Goal: Information Seeking & Learning: Learn about a topic

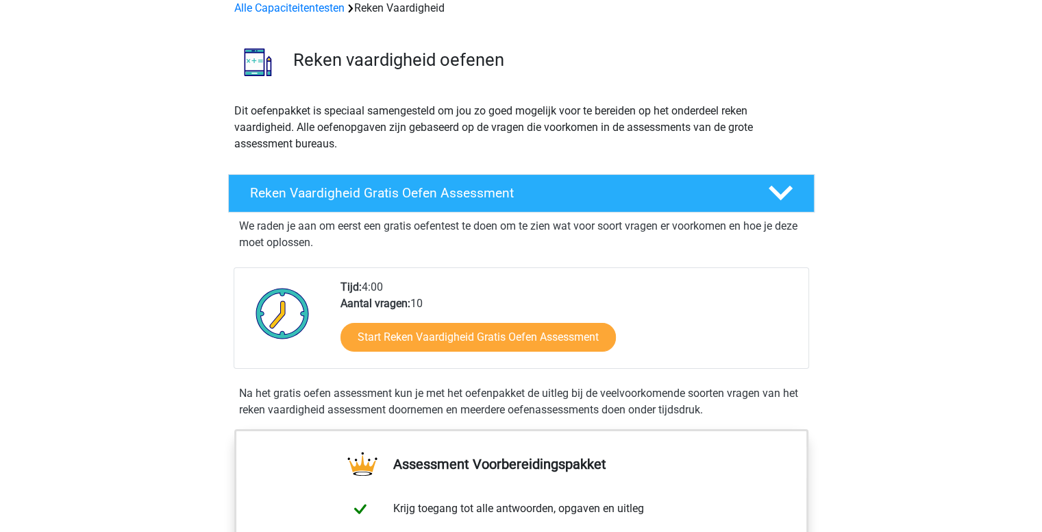
scroll to position [123, 0]
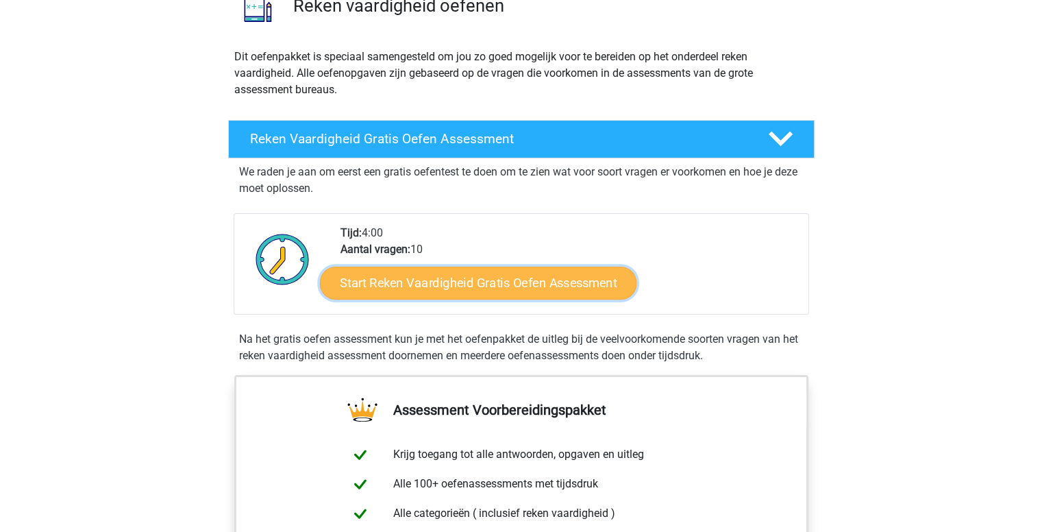
click at [433, 279] on link "Start Reken Vaardigheid Gratis Oefen Assessment" at bounding box center [478, 282] width 316 height 33
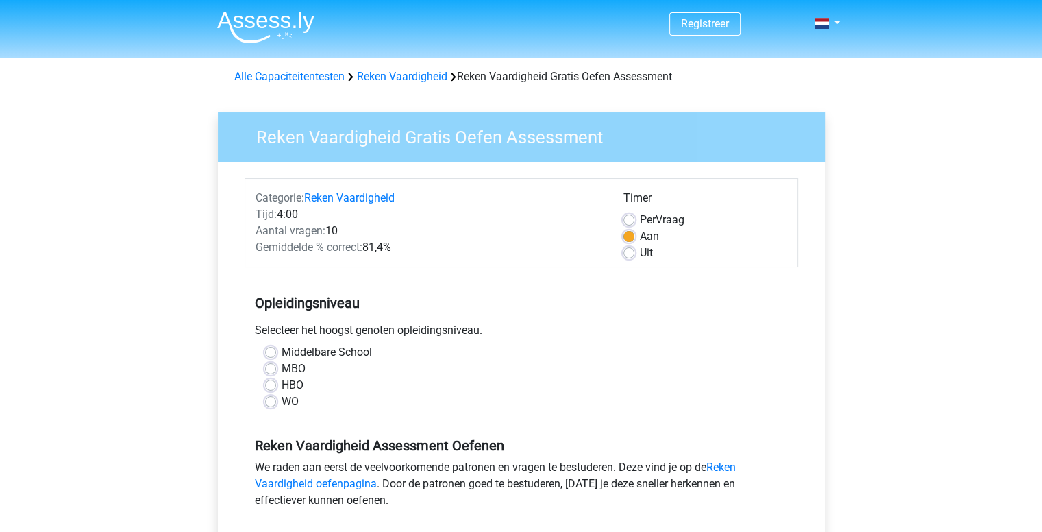
click at [282, 401] on label "WO" at bounding box center [290, 401] width 17 height 16
click at [273, 401] on input "WO" at bounding box center [270, 400] width 11 height 14
radio input "true"
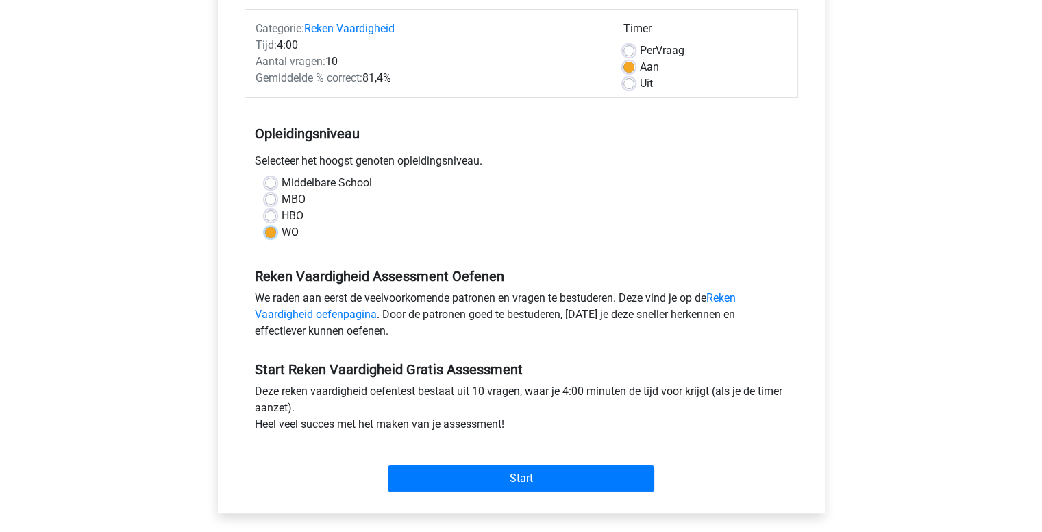
scroll to position [170, 0]
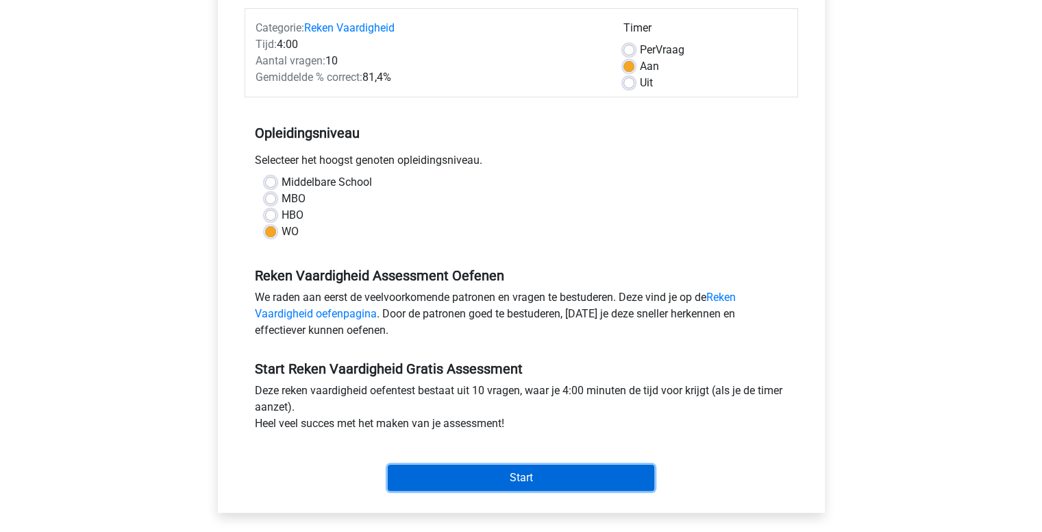
click at [431, 466] on input "Start" at bounding box center [521, 477] width 266 height 26
click at [510, 476] on input "Start" at bounding box center [521, 477] width 266 height 26
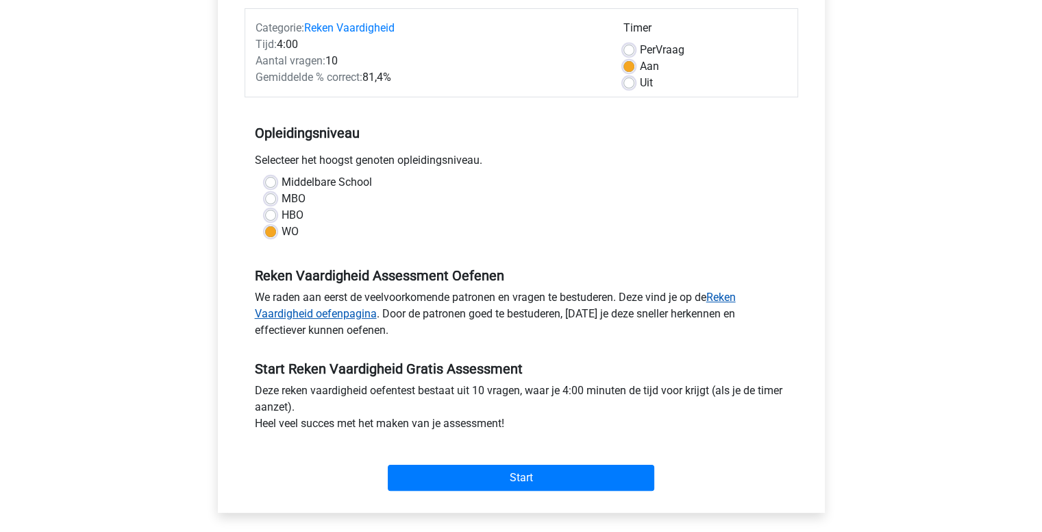
scroll to position [0, 0]
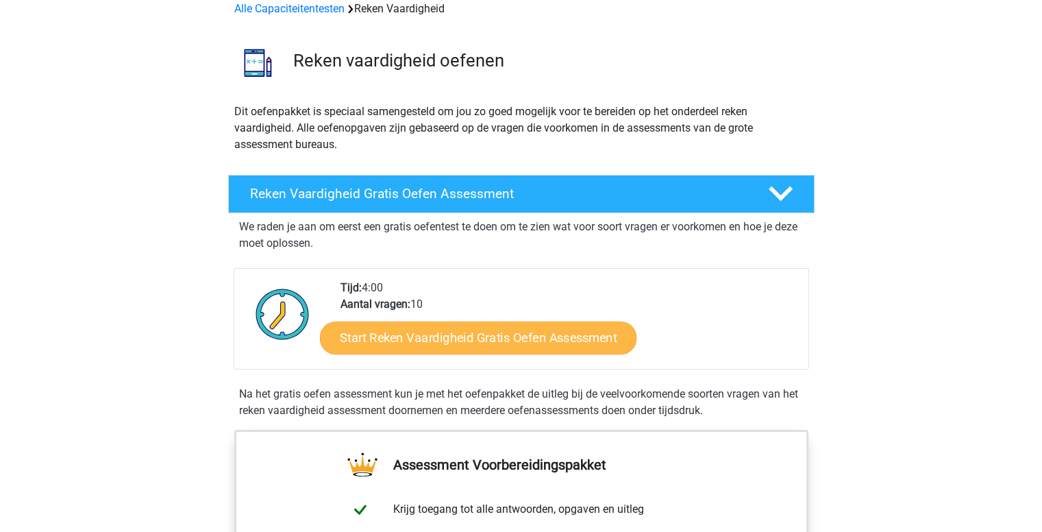
scroll to position [54, 0]
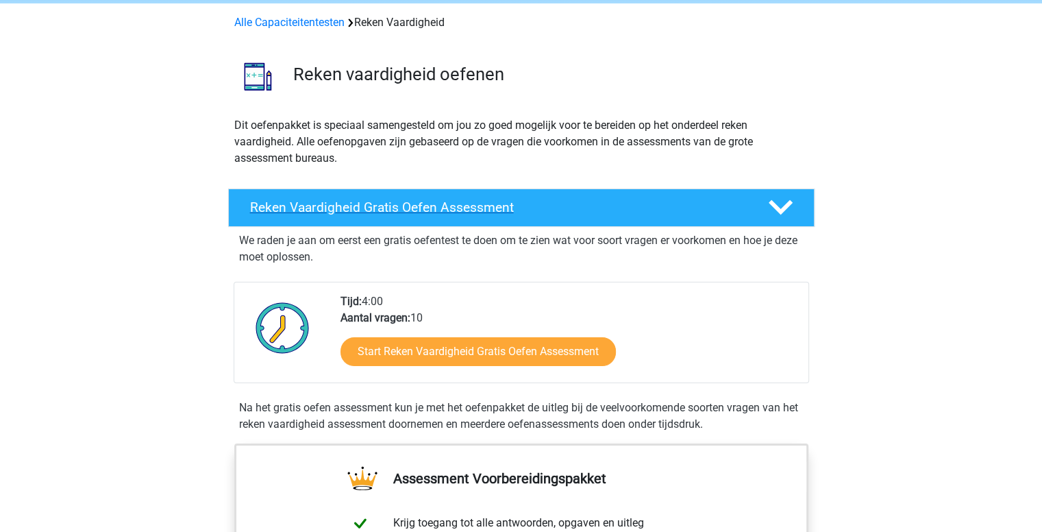
click at [469, 220] on div "Reken Vaardigheid Gratis Oefen Assessment" at bounding box center [521, 207] width 586 height 38
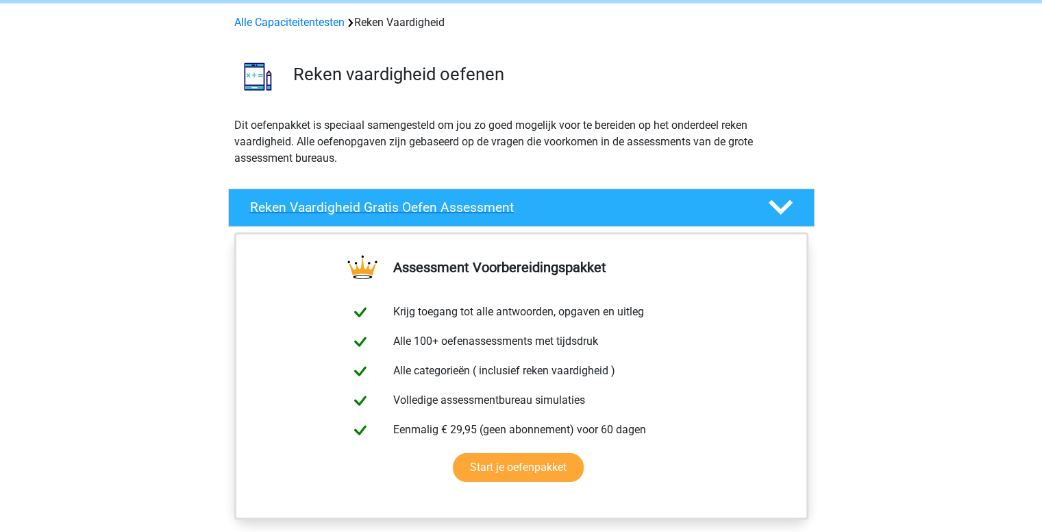
click at [469, 220] on div "Reken Vaardigheid Gratis Oefen Assessment" at bounding box center [521, 207] width 586 height 38
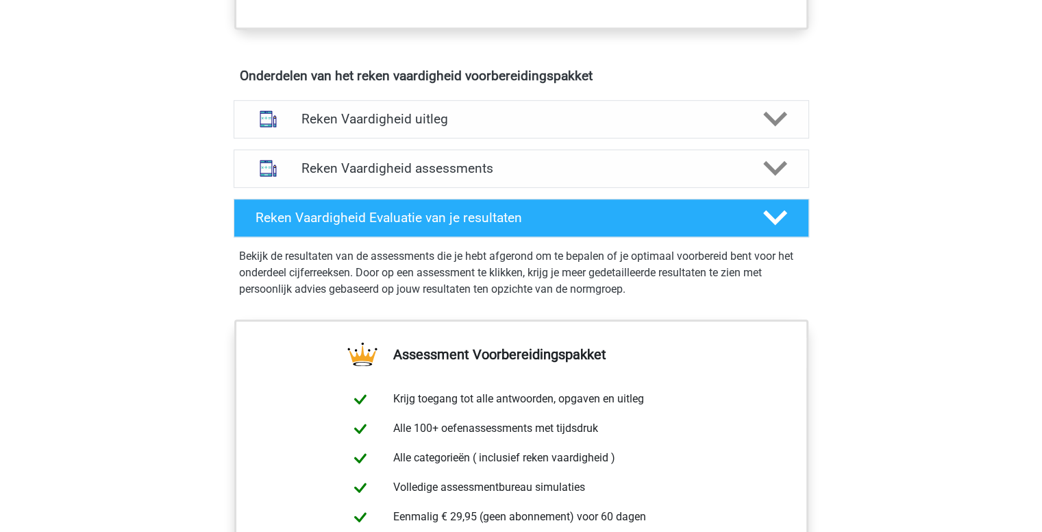
scroll to position [756, 0]
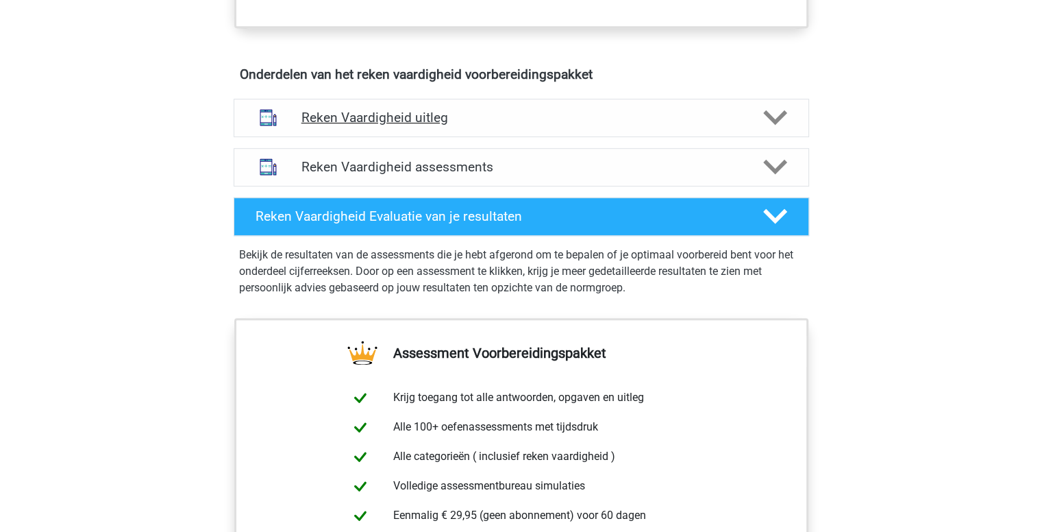
click at [443, 119] on h4 "Reken Vaardigheid uitleg" at bounding box center [521, 118] width 440 height 16
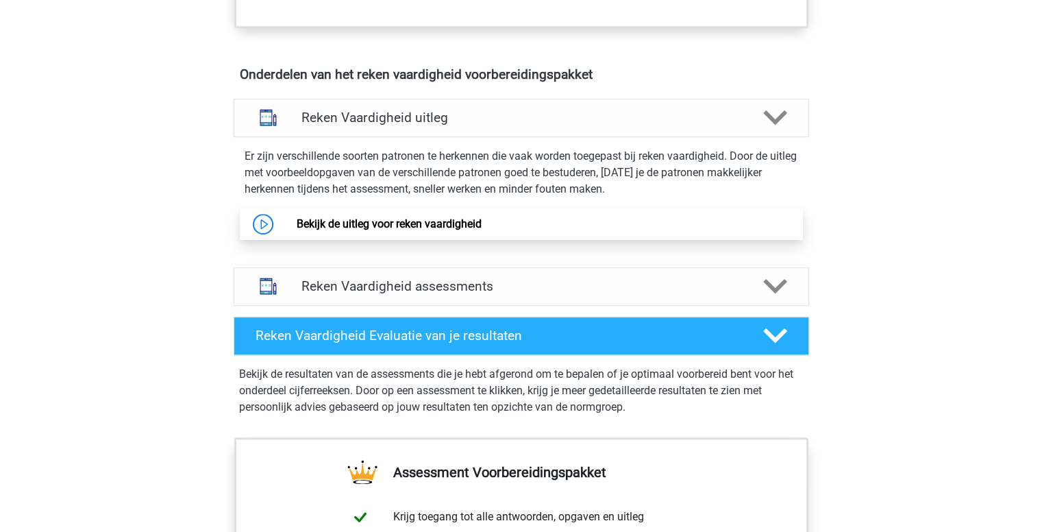
click at [297, 217] on link "Bekijk de uitleg voor reken vaardigheid" at bounding box center [389, 223] width 185 height 13
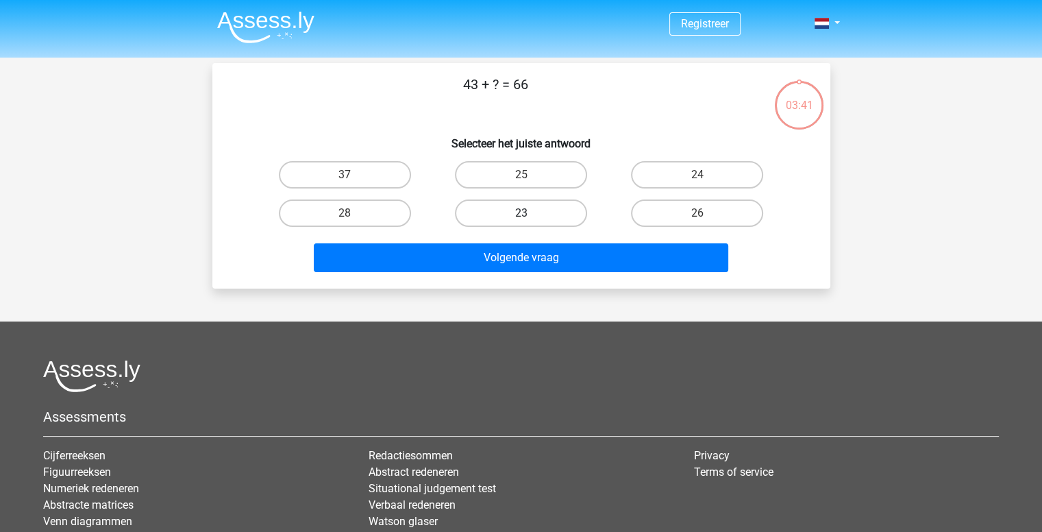
click at [538, 218] on label "23" at bounding box center [521, 212] width 132 height 27
click at [530, 218] on input "23" at bounding box center [525, 217] width 9 height 9
radio input "true"
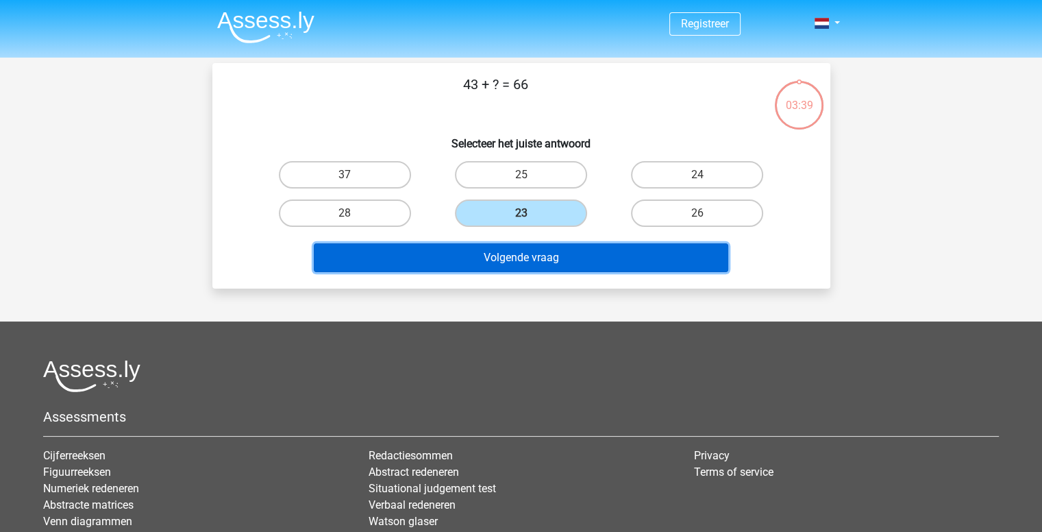
click at [504, 260] on button "Volgende vraag" at bounding box center [521, 257] width 414 height 29
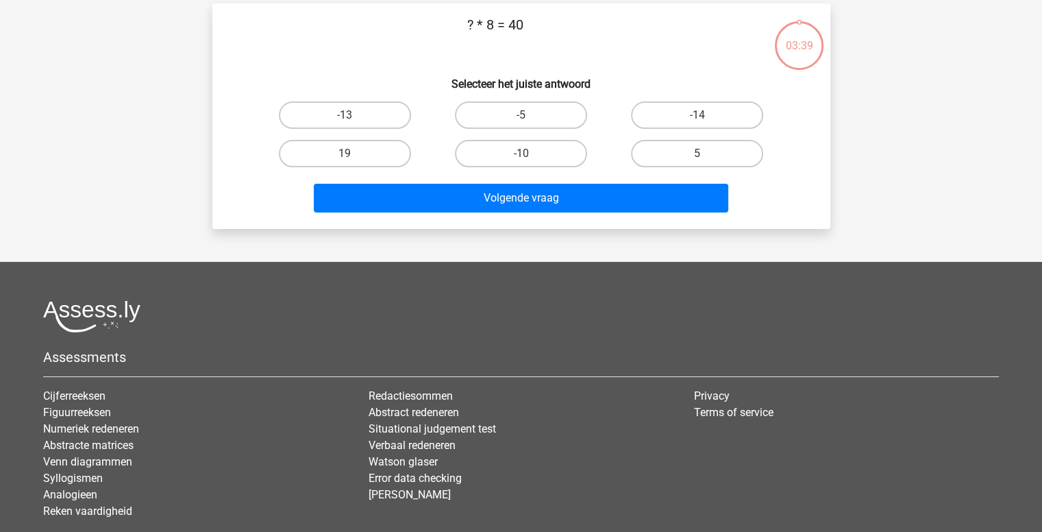
scroll to position [63, 0]
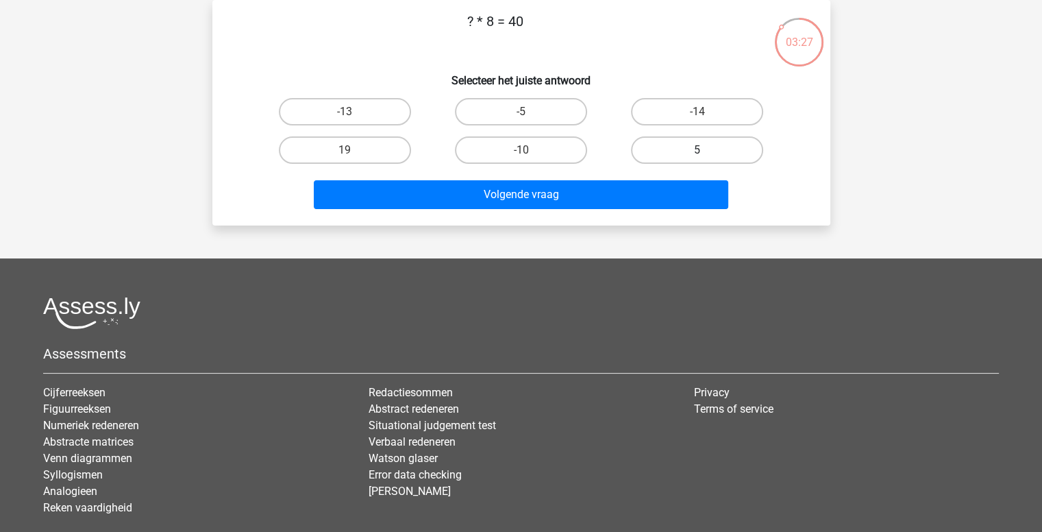
click at [710, 149] on label "5" at bounding box center [697, 149] width 132 height 27
click at [706, 150] on input "5" at bounding box center [701, 154] width 9 height 9
radio input "true"
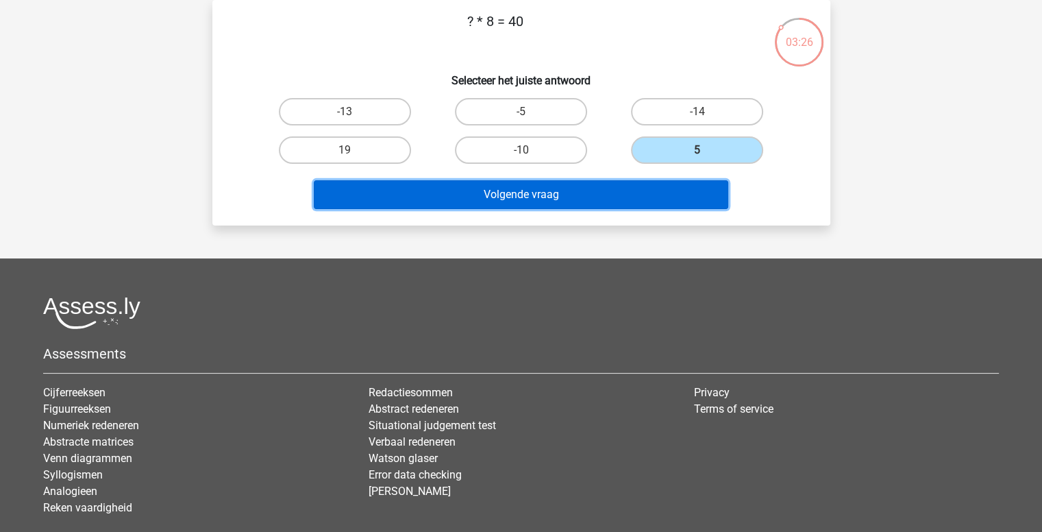
click at [601, 184] on button "Volgende vraag" at bounding box center [521, 194] width 414 height 29
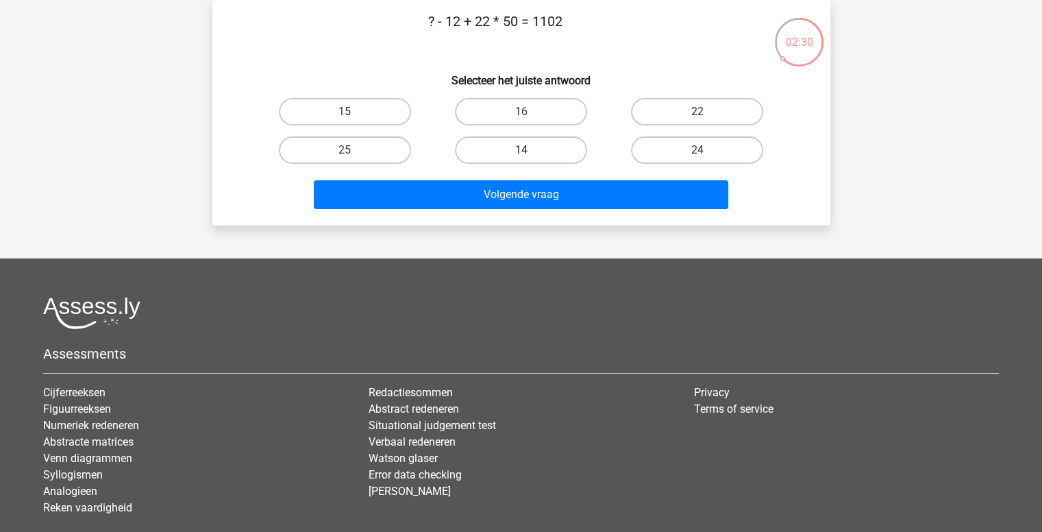
click at [564, 145] on label "14" at bounding box center [521, 149] width 132 height 27
click at [530, 150] on input "14" at bounding box center [525, 154] width 9 height 9
radio input "true"
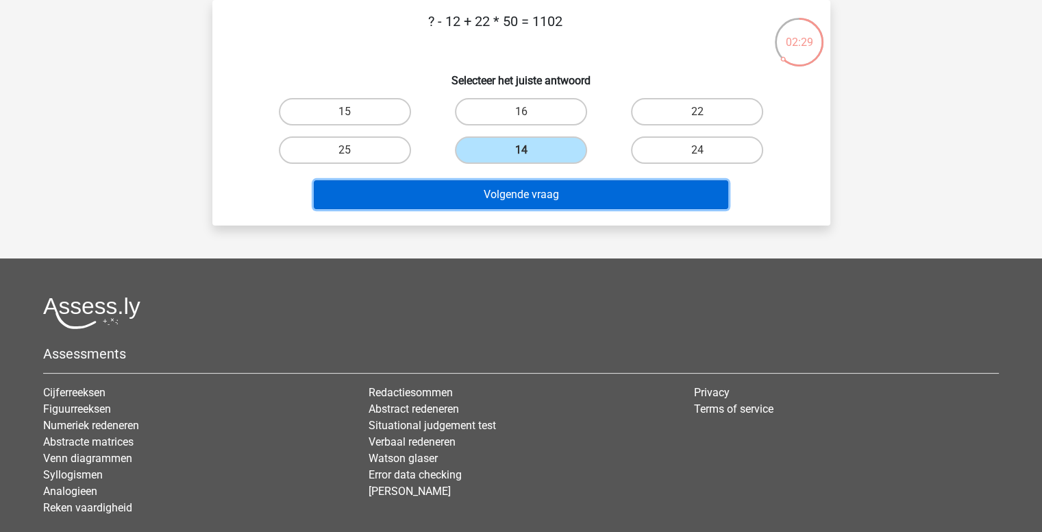
click at [527, 187] on button "Volgende vraag" at bounding box center [521, 194] width 414 height 29
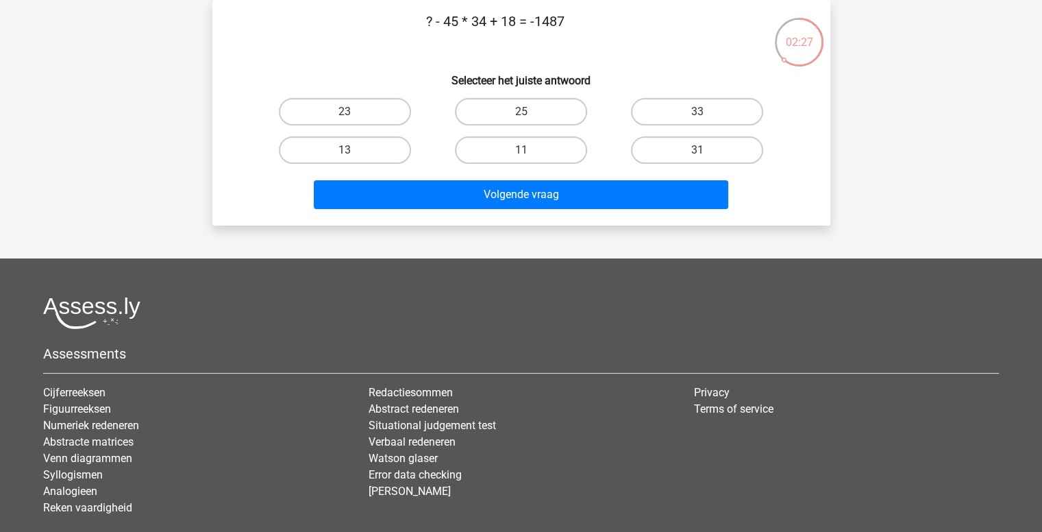
scroll to position [0, 0]
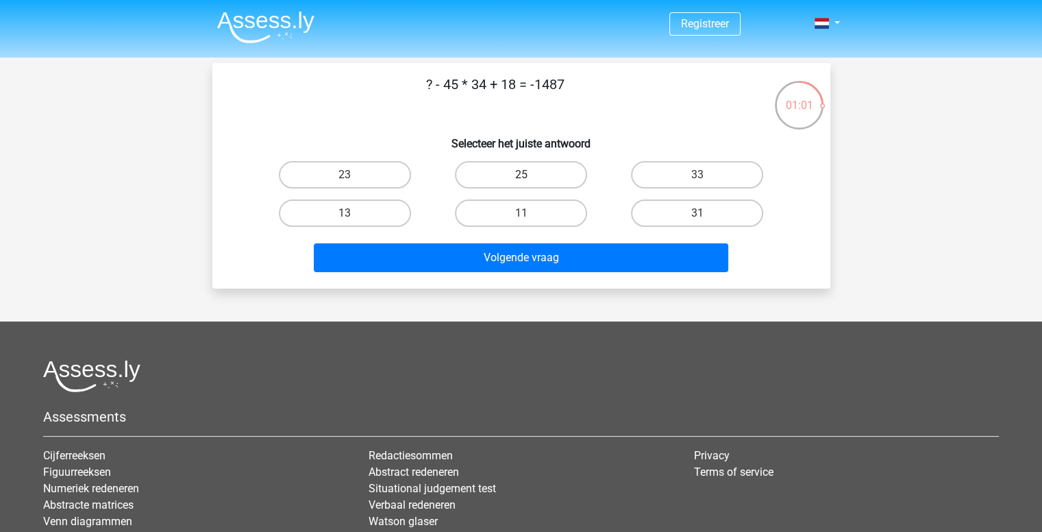
click at [559, 168] on label "25" at bounding box center [521, 174] width 132 height 27
click at [530, 175] on input "25" at bounding box center [525, 179] width 9 height 9
radio input "true"
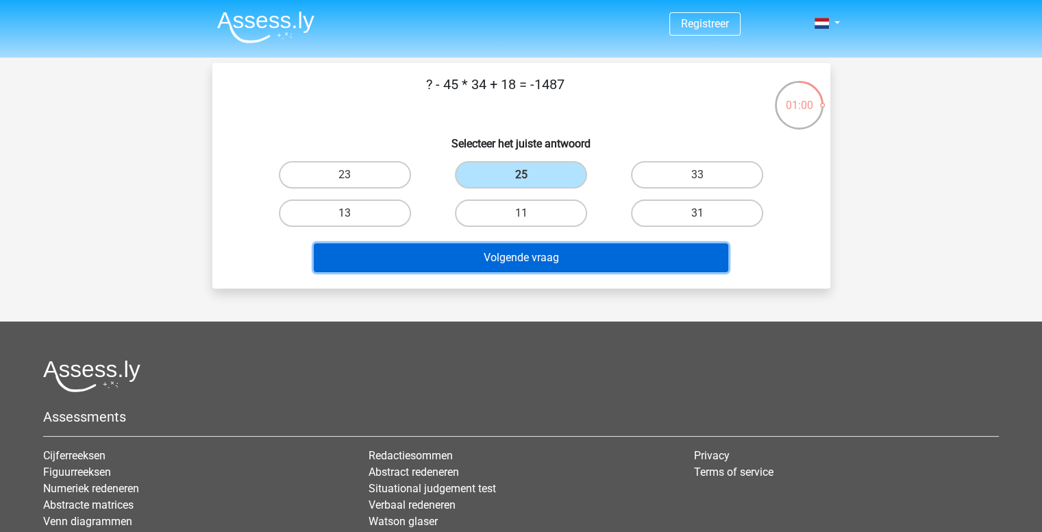
click at [562, 243] on button "Volgende vraag" at bounding box center [521, 257] width 414 height 29
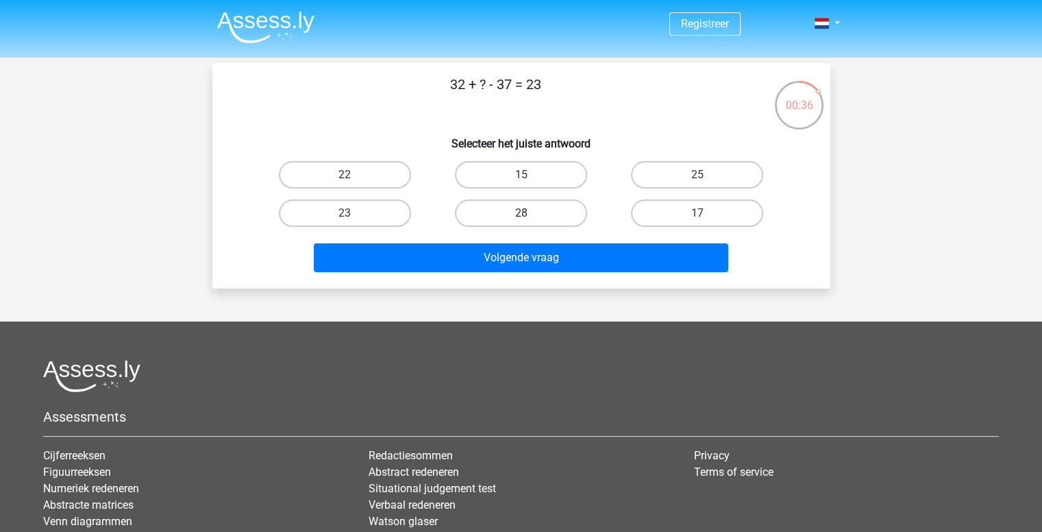
click at [479, 220] on label "28" at bounding box center [521, 212] width 132 height 27
click at [521, 220] on input "28" at bounding box center [525, 217] width 9 height 9
radio input "true"
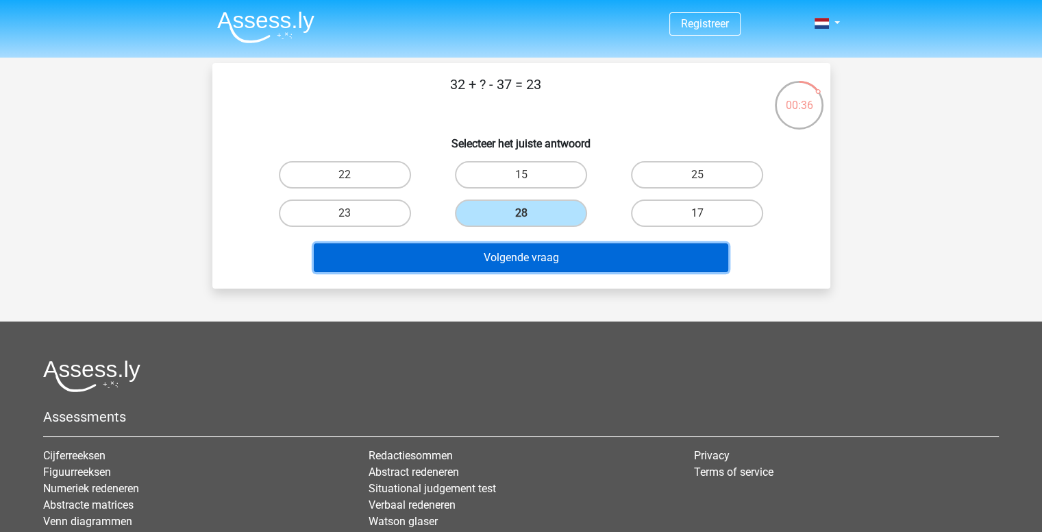
click at [479, 253] on button "Volgende vraag" at bounding box center [521, 257] width 414 height 29
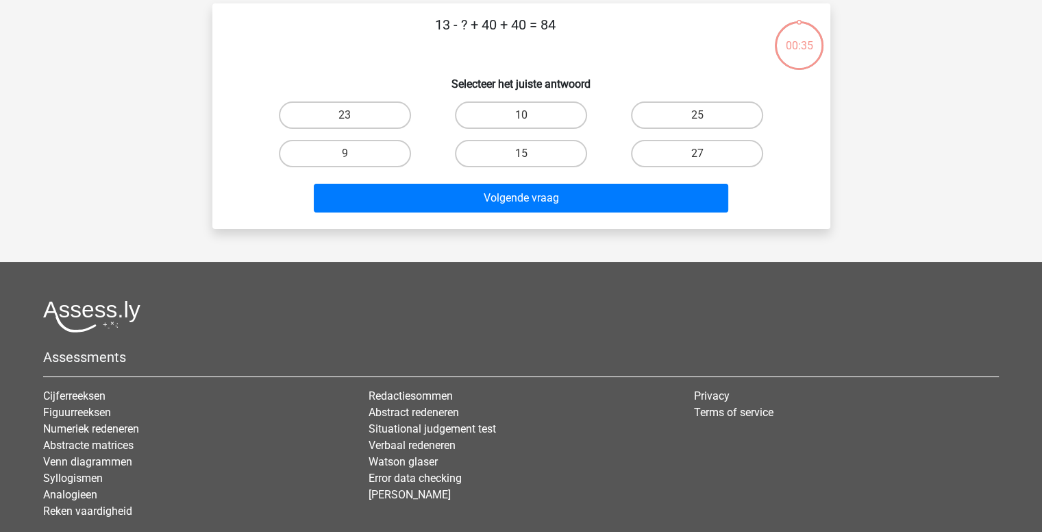
scroll to position [63, 0]
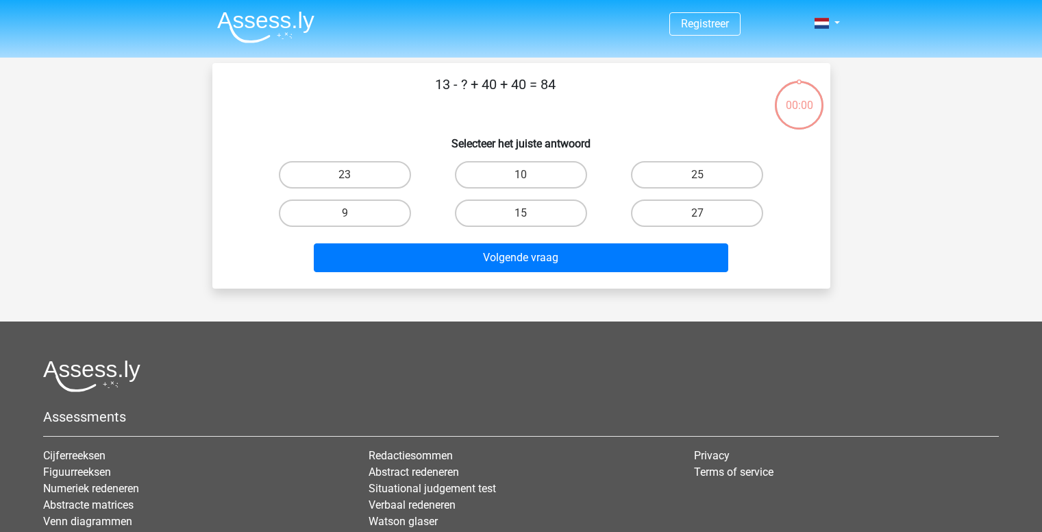
scroll to position [63, 0]
click at [520, 214] on label "23" at bounding box center [521, 212] width 132 height 27
click at [521, 214] on input "23" at bounding box center [525, 217] width 9 height 9
radio input "true"
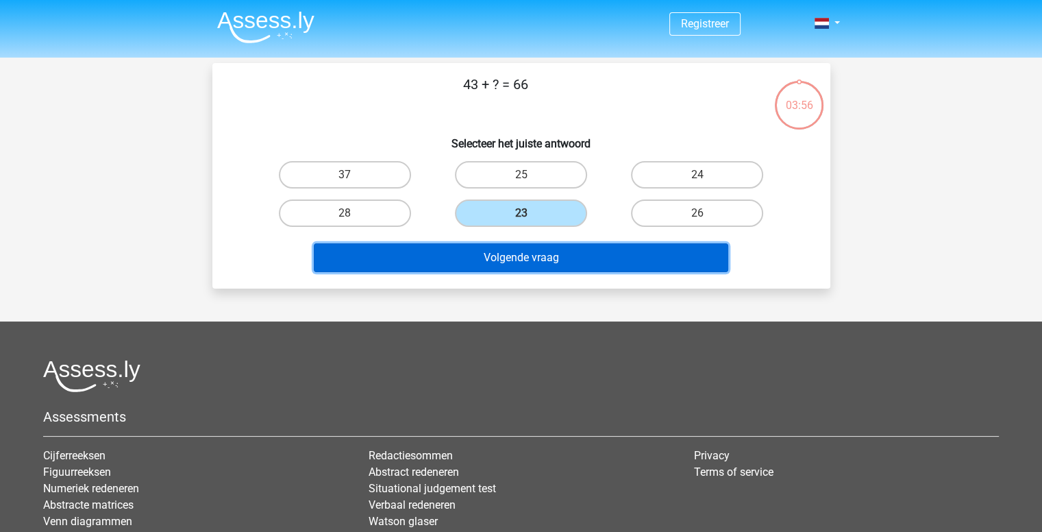
click at [512, 260] on button "Volgende vraag" at bounding box center [521, 257] width 414 height 29
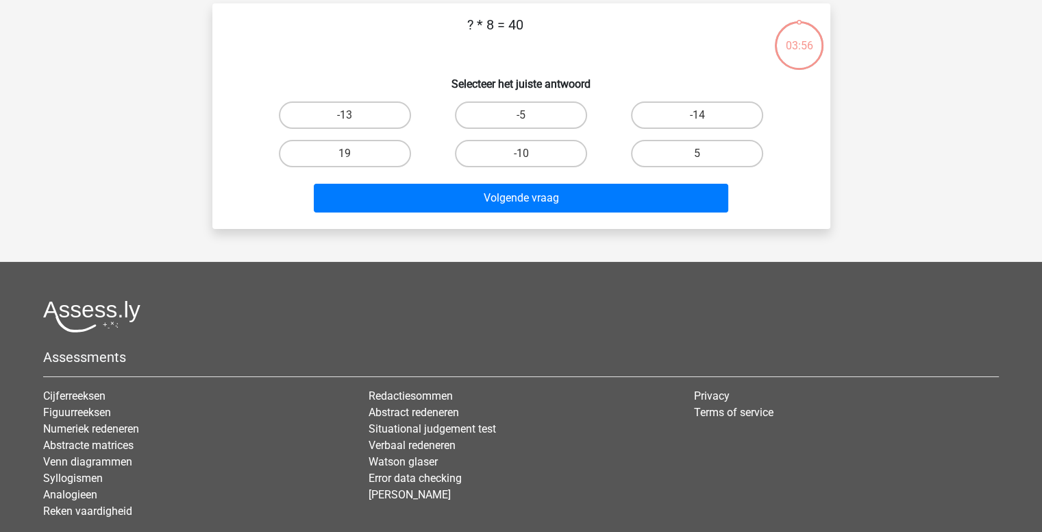
scroll to position [63, 0]
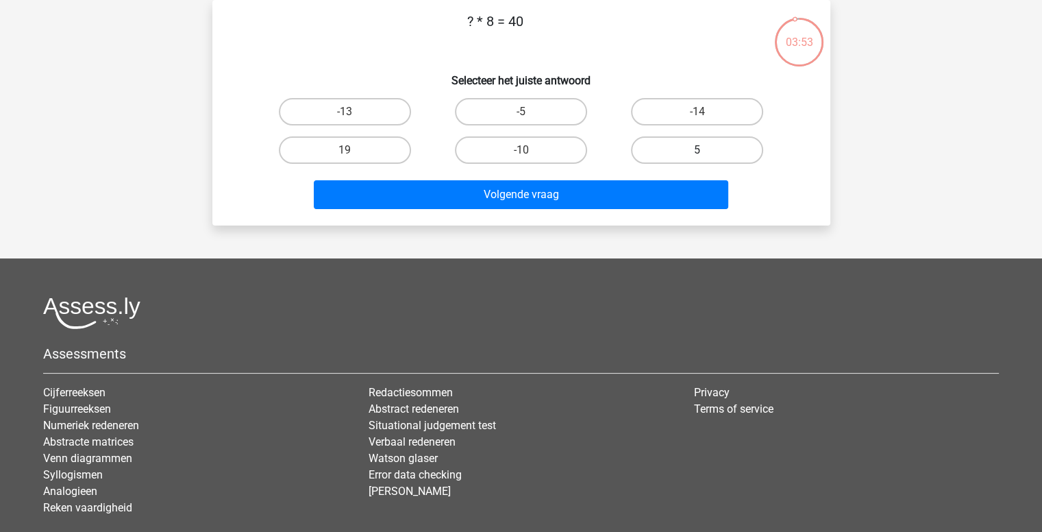
click at [674, 154] on label "5" at bounding box center [697, 149] width 132 height 27
click at [697, 154] on input "5" at bounding box center [701, 154] width 9 height 9
radio input "true"
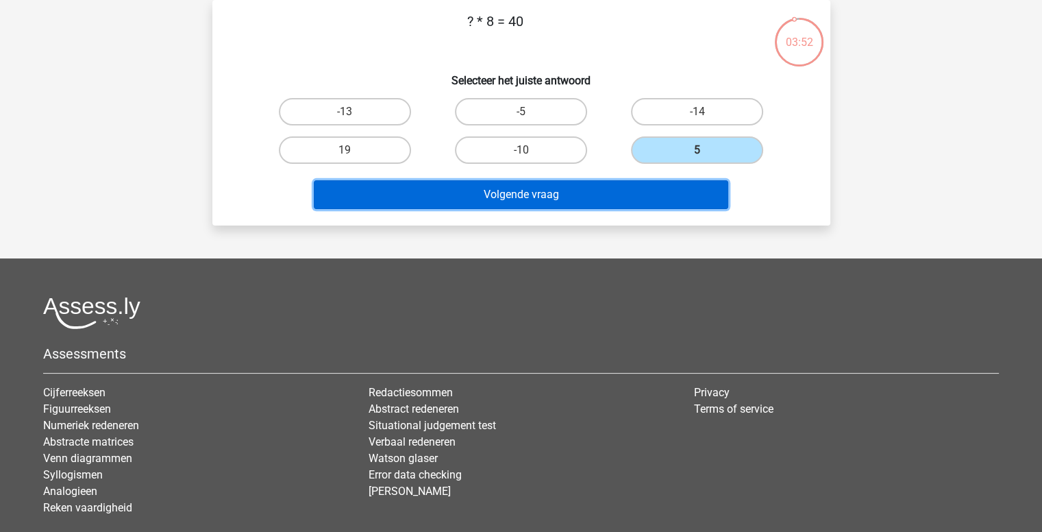
click at [589, 207] on button "Volgende vraag" at bounding box center [521, 194] width 414 height 29
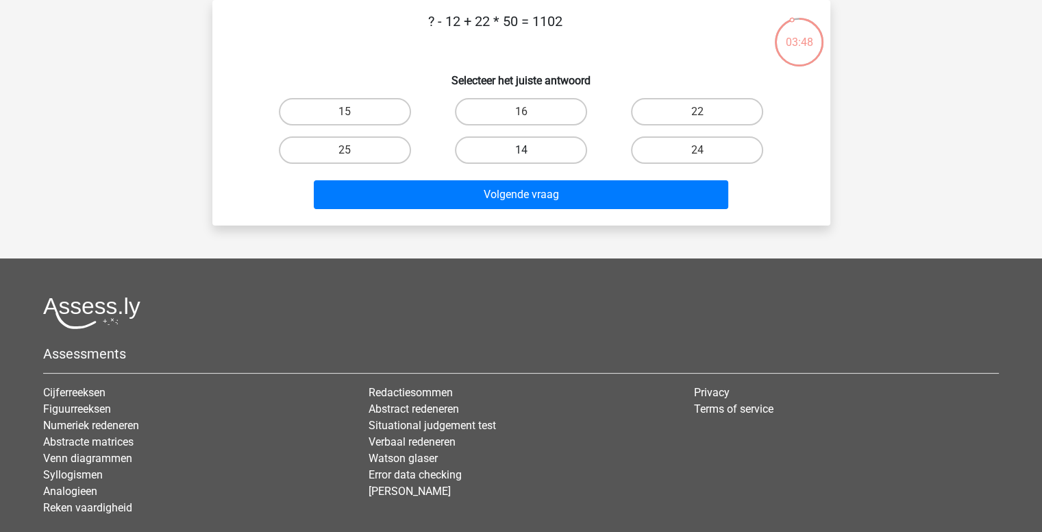
click at [529, 146] on label "14" at bounding box center [521, 149] width 132 height 27
click at [529, 150] on input "14" at bounding box center [525, 154] width 9 height 9
radio input "true"
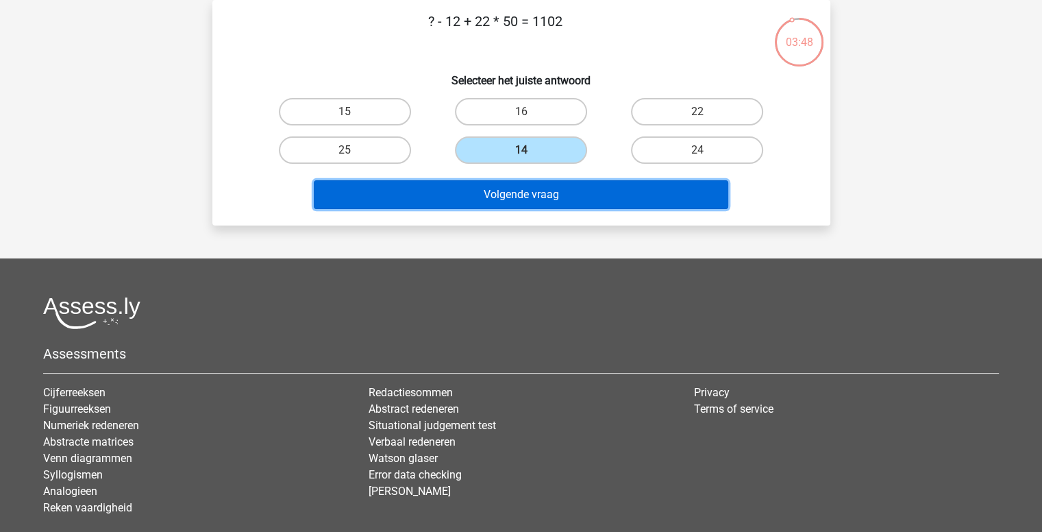
click at [528, 184] on button "Volgende vraag" at bounding box center [521, 194] width 414 height 29
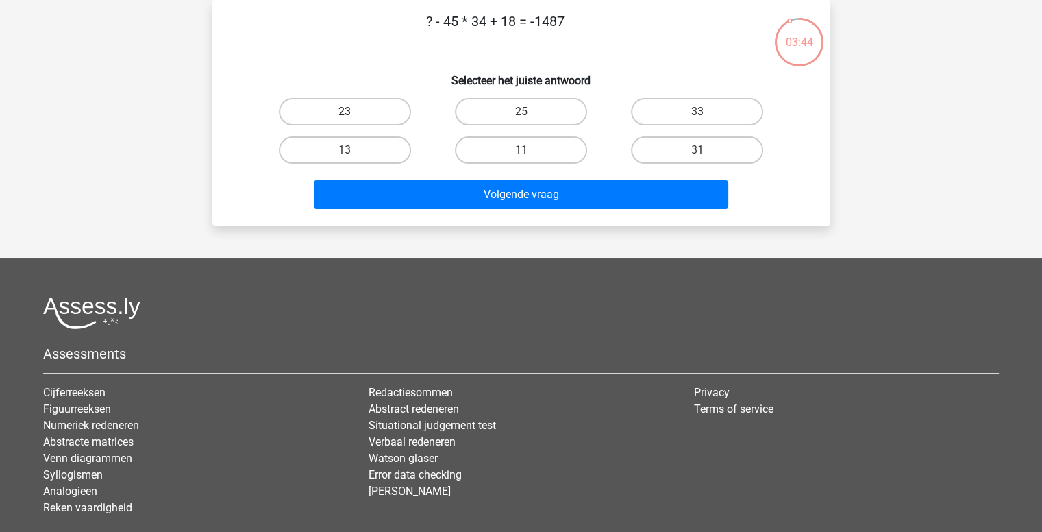
click at [373, 109] on label "23" at bounding box center [345, 111] width 132 height 27
click at [353, 112] on input "23" at bounding box center [349, 116] width 9 height 9
radio input "true"
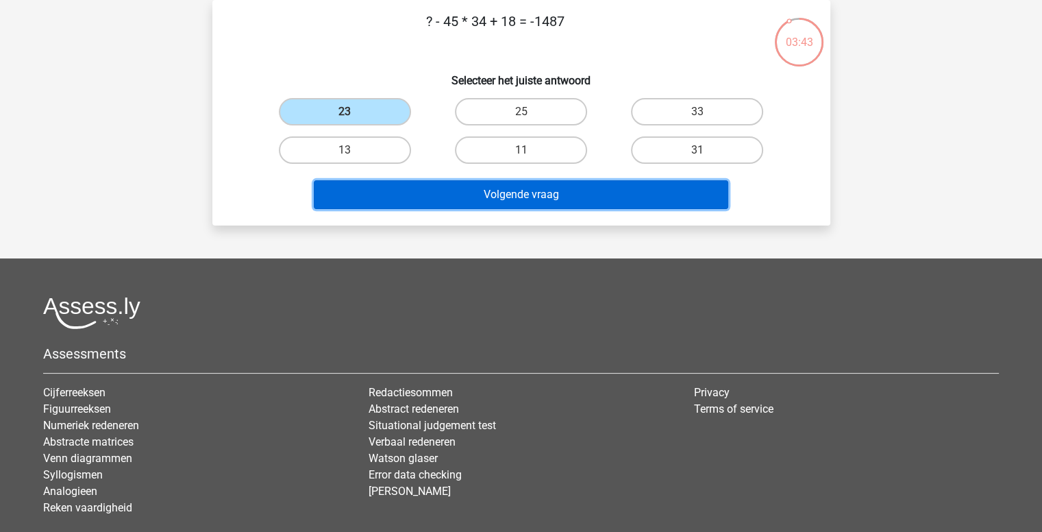
click at [457, 203] on button "Volgende vraag" at bounding box center [521, 194] width 414 height 29
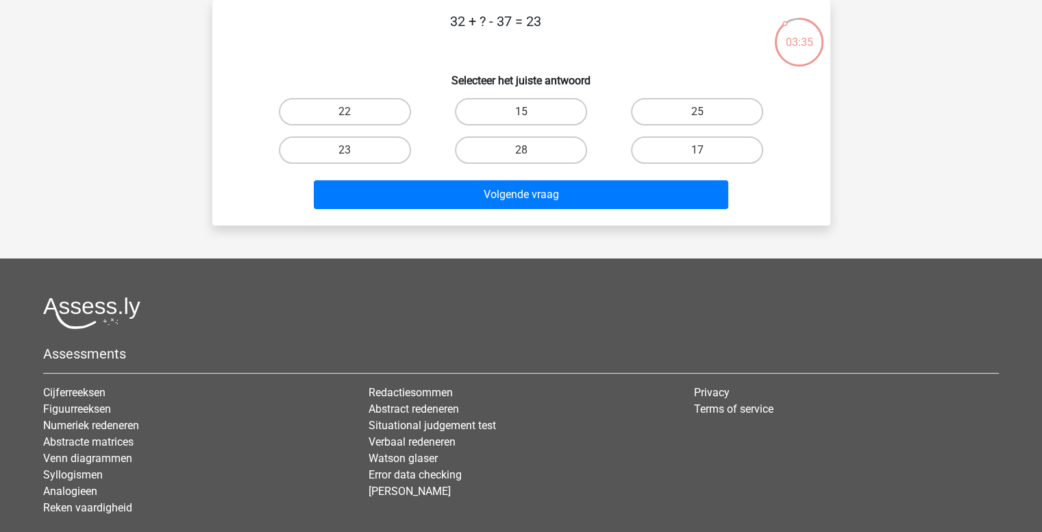
scroll to position [0, 0]
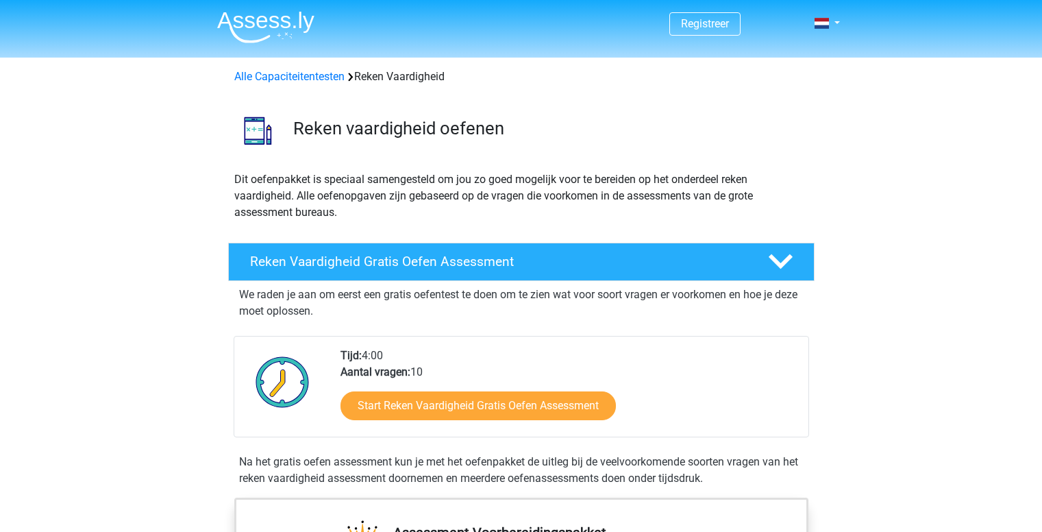
scroll to position [123, 0]
